Goal: Information Seeking & Learning: Learn about a topic

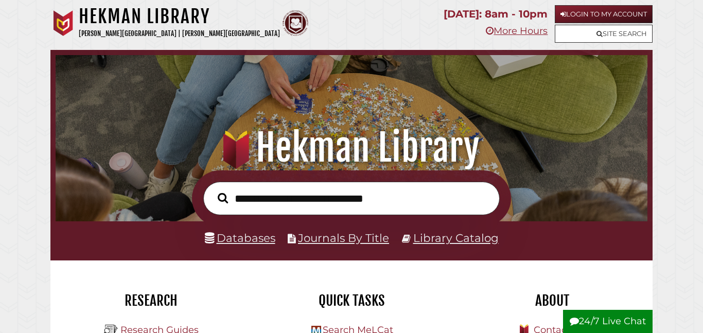
scroll to position [196, 587]
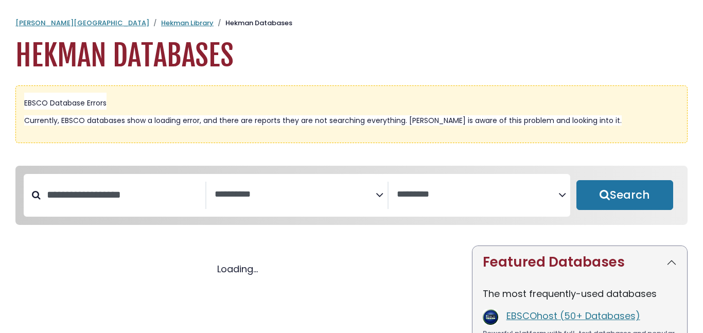
select select "Database Subject Filter"
select select "Database Vendors Filter"
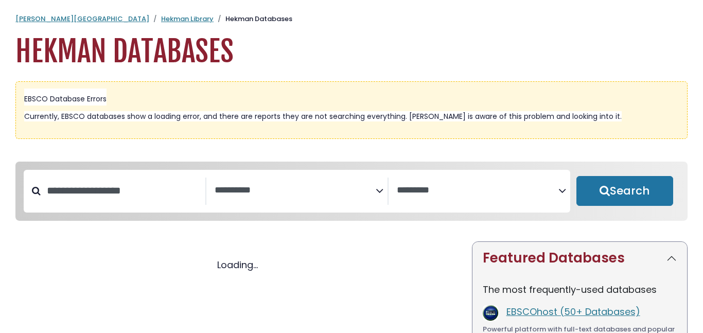
select select "Database Subject Filter"
select select "Database Vendors Filter"
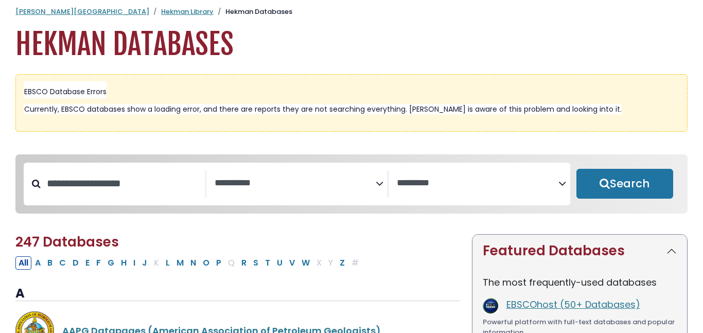
scroll to position [11, 0]
click at [132, 183] on input "Search database by title or keyword" at bounding box center [123, 183] width 165 height 17
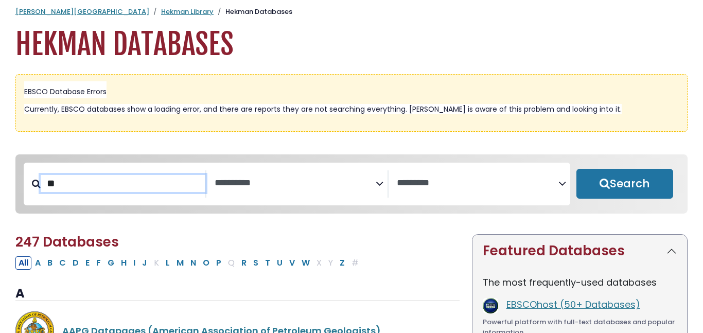
type input "*"
type input "*****"
click at [577, 169] on button "Search" at bounding box center [625, 184] width 97 height 30
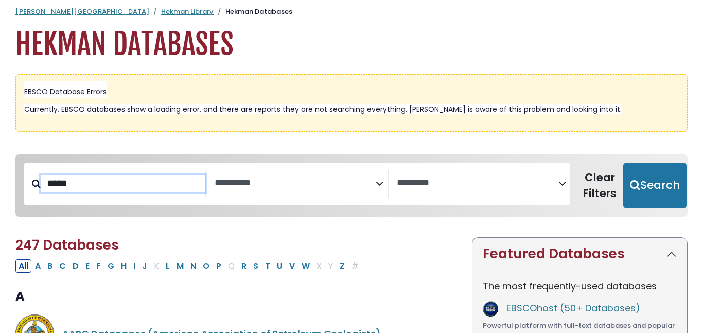
select select "Database Subject Filter"
select select "Database Vendors Filter"
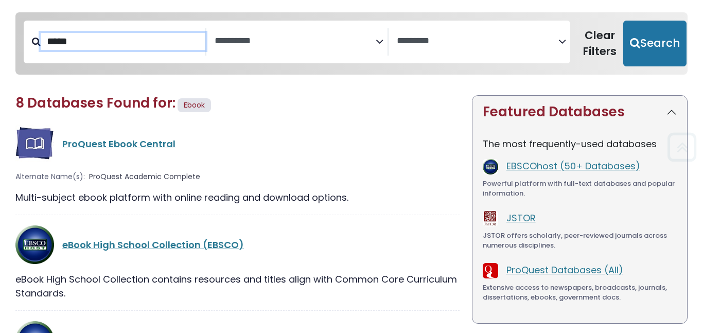
scroll to position [164, 0]
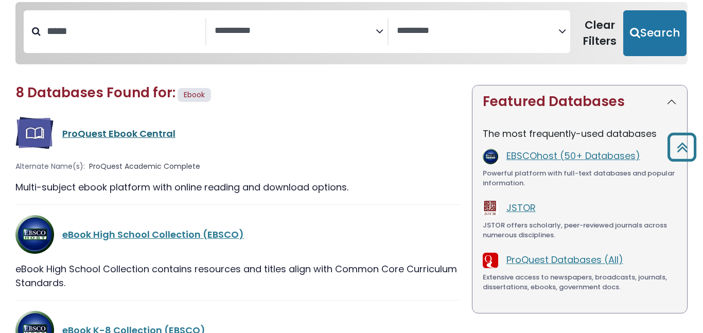
click at [105, 132] on link "ProQuest Ebook Central" at bounding box center [118, 133] width 113 height 13
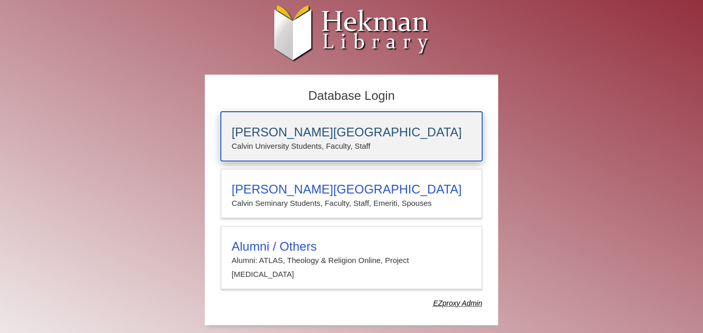
click at [266, 132] on h3 "[PERSON_NAME][GEOGRAPHIC_DATA]" at bounding box center [352, 132] width 240 height 14
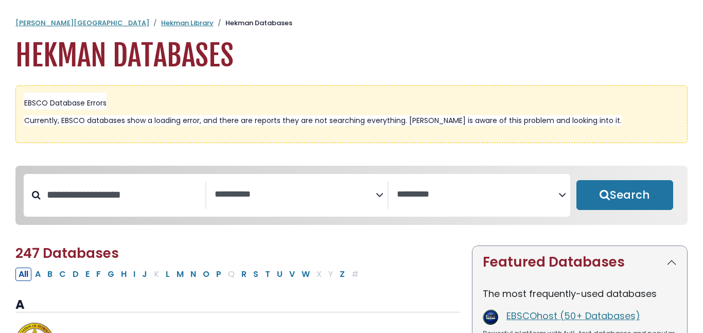
select select "Database Subject Filter"
select select "Database Vendors Filter"
type input "*****"
click at [577, 180] on button "Search" at bounding box center [625, 195] width 97 height 30
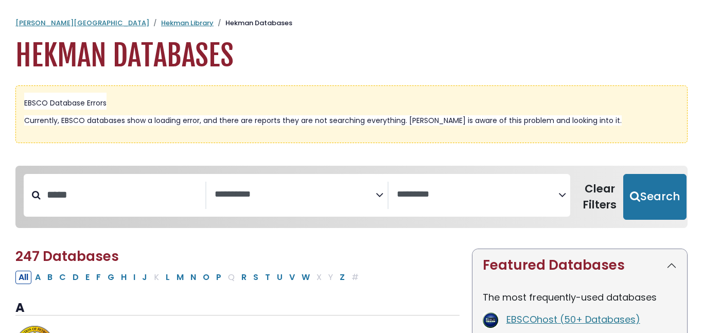
select select "Database Subject Filter"
select select "Database Vendors Filter"
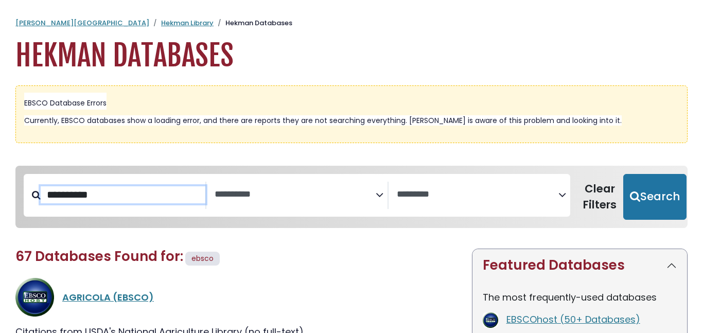
type input "**********"
click at [624, 174] on button "Search" at bounding box center [655, 197] width 63 height 46
select select "Database Subject Filter"
select select "Database Vendors Filter"
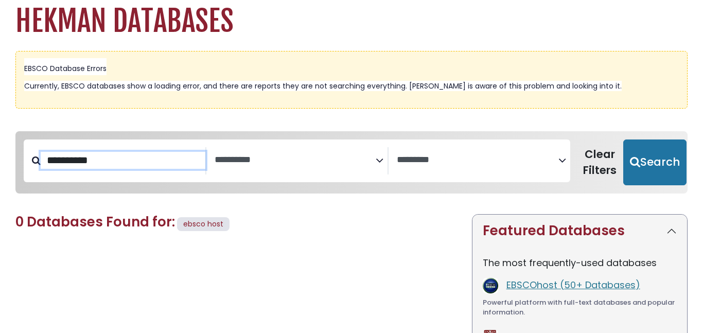
scroll to position [92, 0]
